Goal: Transaction & Acquisition: Purchase product/service

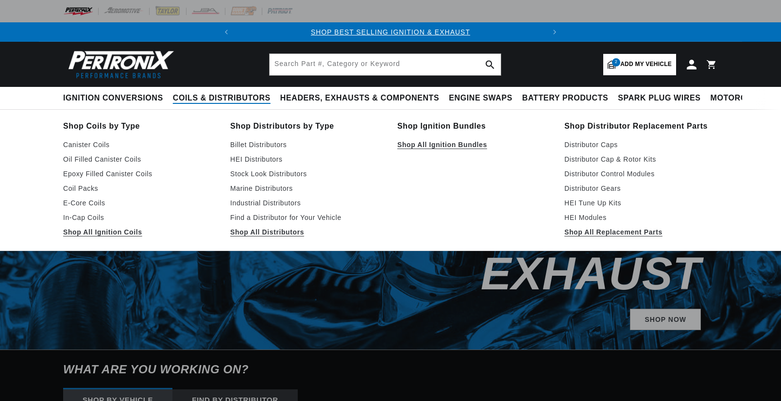
select select "1966"
select select "[GEOGRAPHIC_DATA]"
select select "Satellite"
select select "318cid-5.2L"
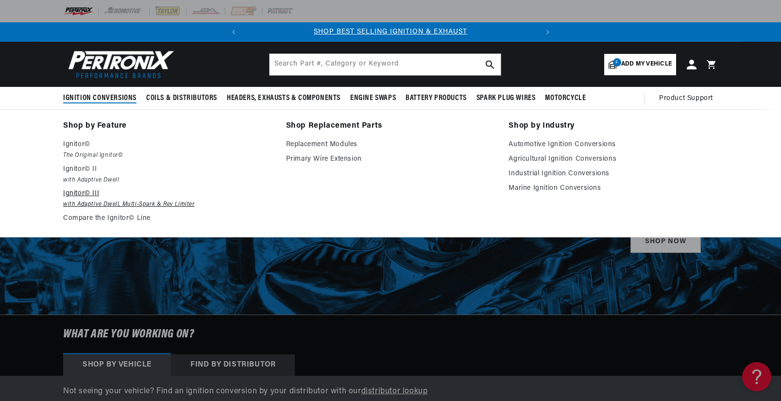
drag, startPoint x: 88, startPoint y: 201, endPoint x: 347, endPoint y: 206, distance: 258.4
click at [88, 201] on em "with Adaptive Dwell, Multi-Spark & Rev Limiter" at bounding box center [167, 205] width 209 height 10
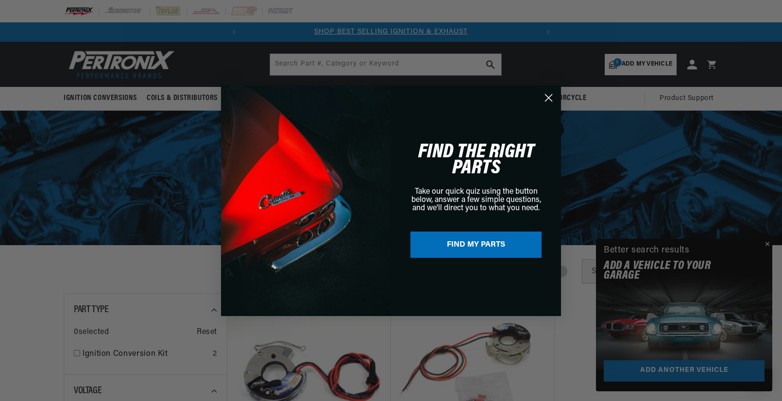
click at [547, 91] on circle "Close dialog" at bounding box center [549, 97] width 16 height 16
